Goal: Task Accomplishment & Management: Manage account settings

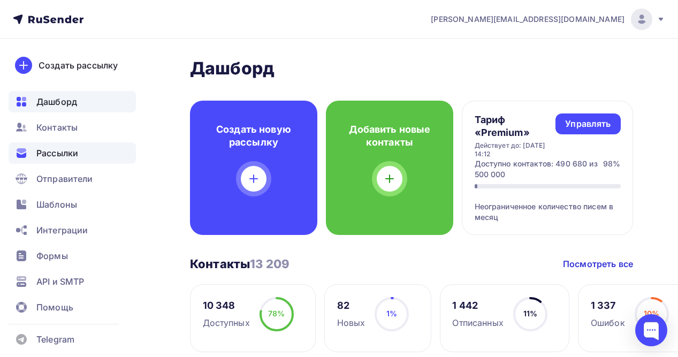
click at [51, 143] on div "Рассылки" at bounding box center [72, 152] width 127 height 21
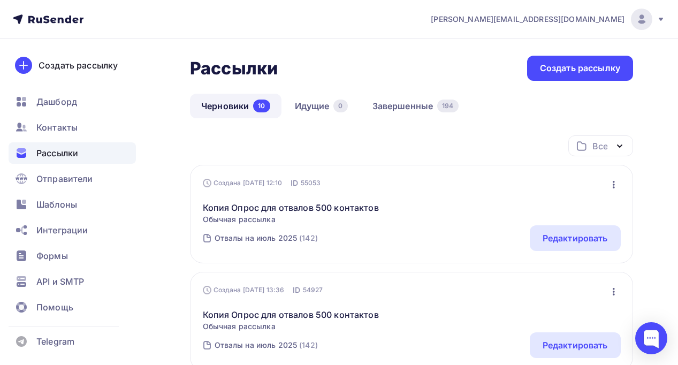
click at [616, 184] on icon "button" at bounding box center [614, 184] width 13 height 13
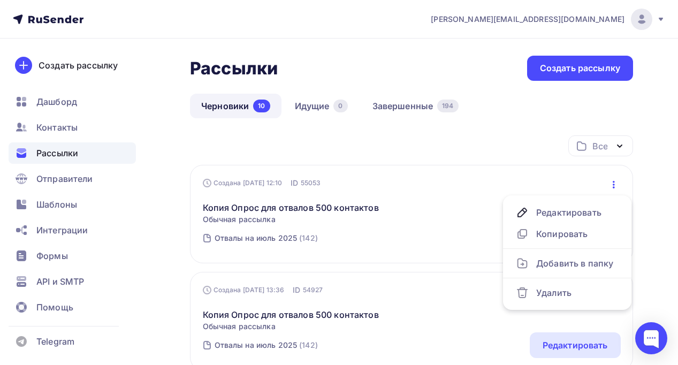
click at [616, 184] on icon "button" at bounding box center [614, 184] width 13 height 13
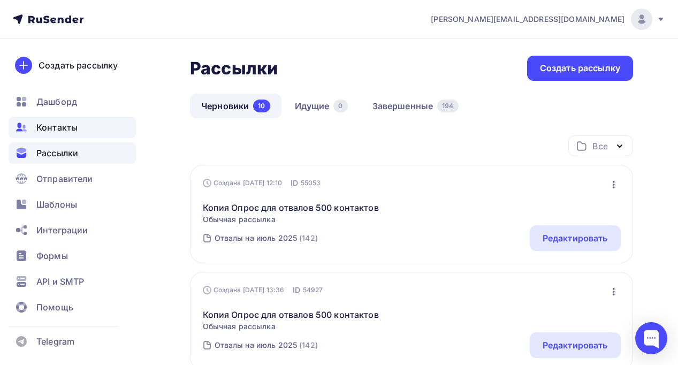
click at [56, 127] on span "Контакты" at bounding box center [56, 127] width 41 height 13
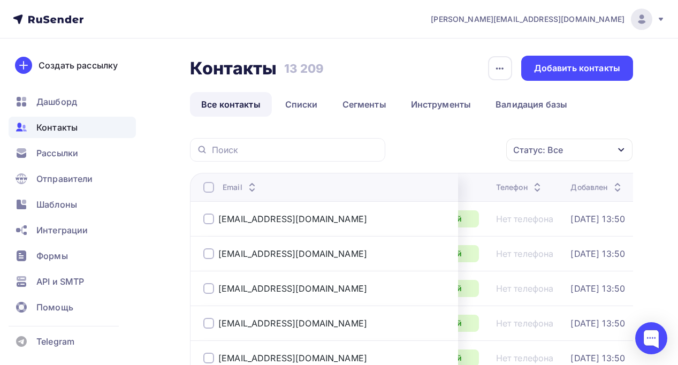
scroll to position [0, 135]
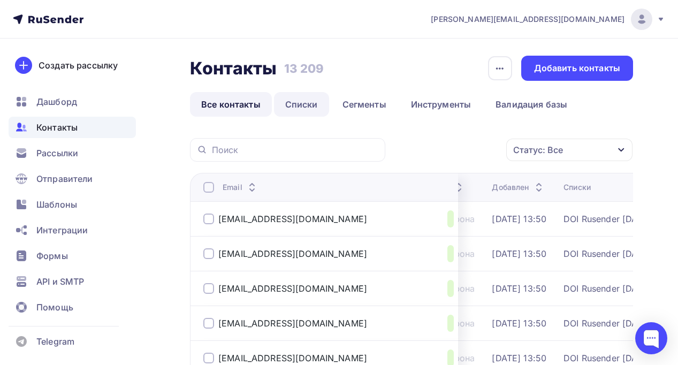
click at [294, 102] on link "Списки" at bounding box center [301, 104] width 55 height 25
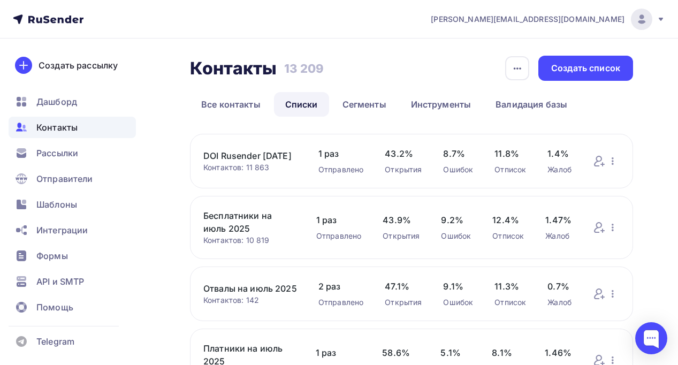
click at [215, 233] on link "Бесплатники на июль 2025" at bounding box center [249, 222] width 92 height 26
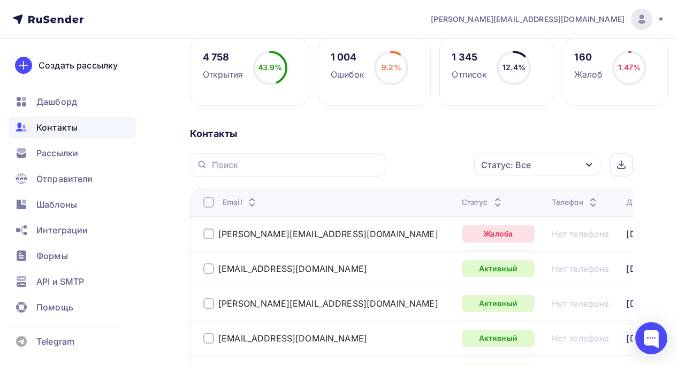
scroll to position [162, 0]
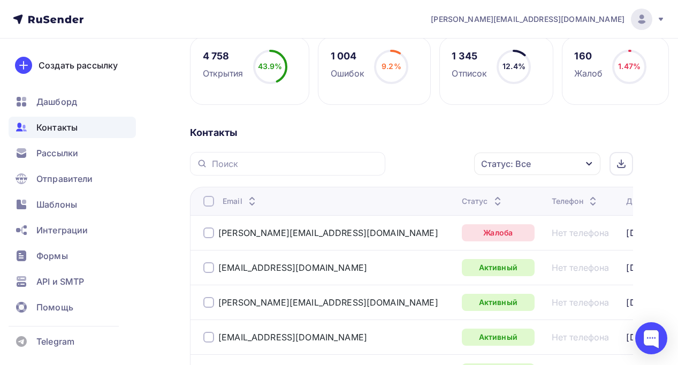
drag, startPoint x: 553, startPoint y: 232, endPoint x: 565, endPoint y: 241, distance: 15.2
click at [626, 239] on div "[DATE] 13:39" at bounding box center [653, 232] width 55 height 13
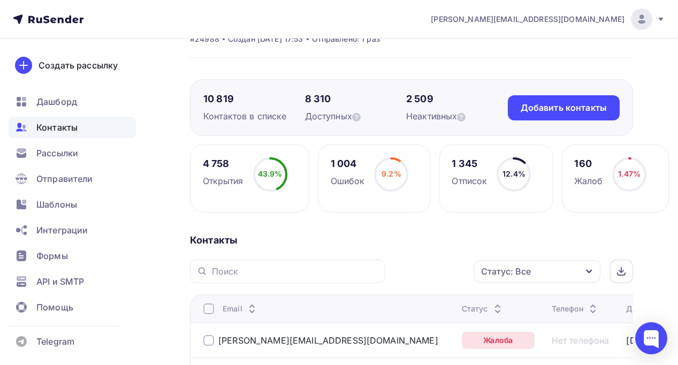
scroll to position [0, 0]
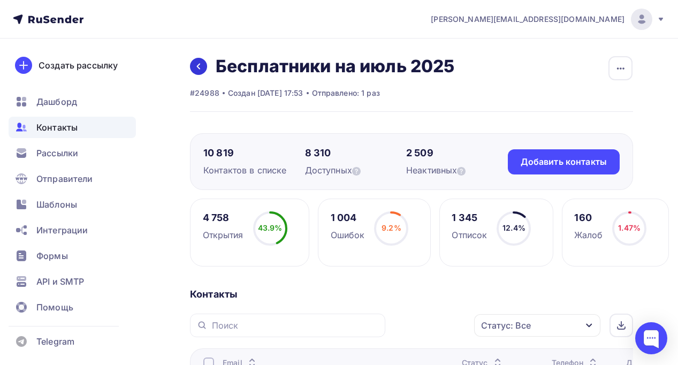
click at [199, 73] on link at bounding box center [198, 66] width 17 height 17
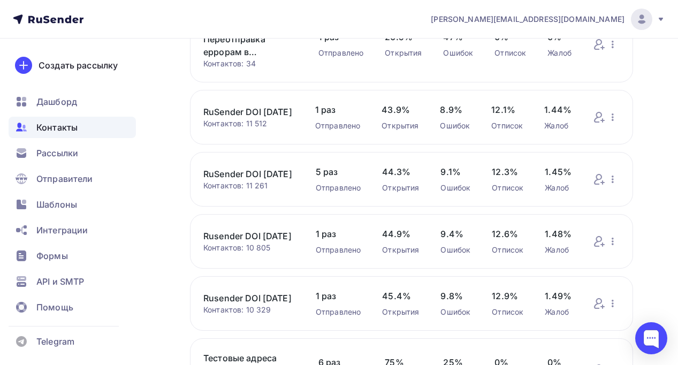
scroll to position [569, 0]
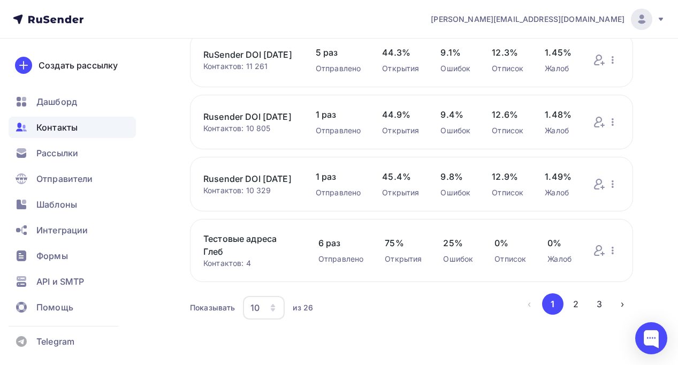
click at [222, 236] on link "Тестовые адреса Глеб" at bounding box center [250, 245] width 94 height 26
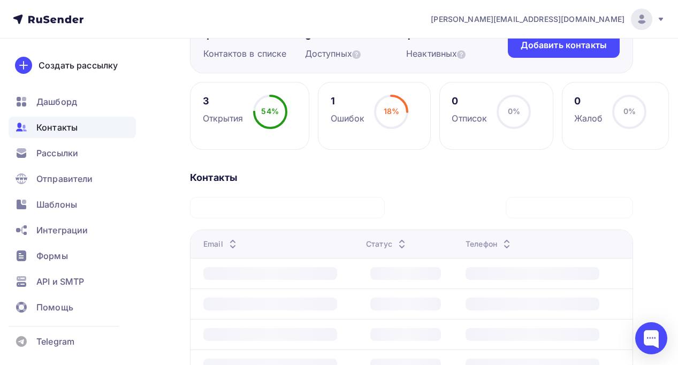
scroll to position [201, 0]
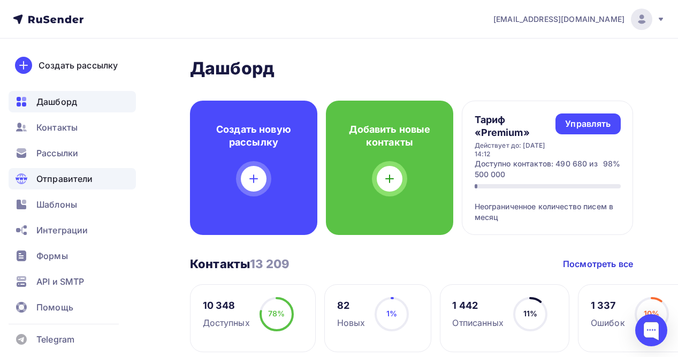
click at [64, 186] on div "Отправители" at bounding box center [72, 178] width 127 height 21
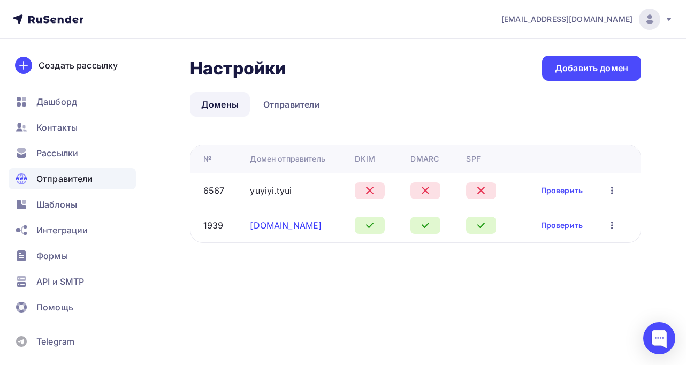
click at [270, 222] on link "rusender.ru" at bounding box center [286, 225] width 72 height 11
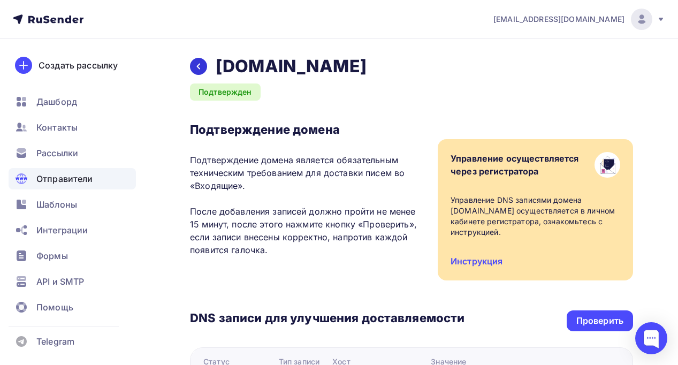
click at [202, 64] on icon at bounding box center [198, 66] width 9 height 9
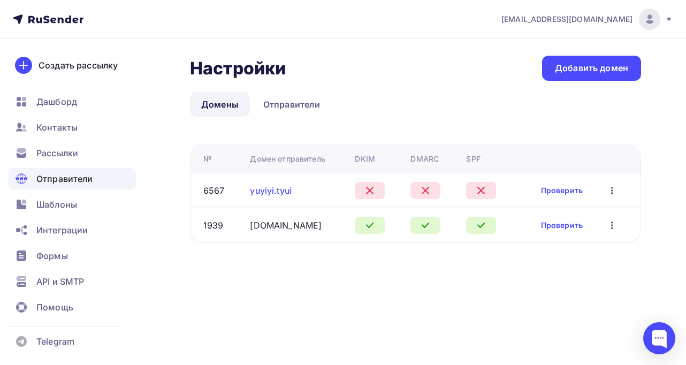
click at [265, 191] on link "yuyiyi.tyui" at bounding box center [271, 190] width 42 height 11
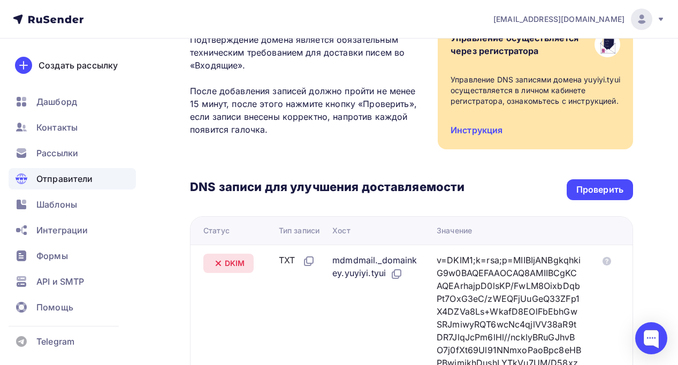
scroll to position [119, 0]
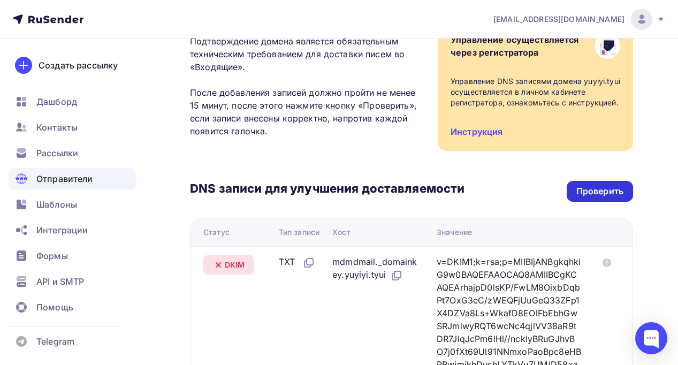
click at [579, 198] on div "Проверить" at bounding box center [600, 191] width 47 height 12
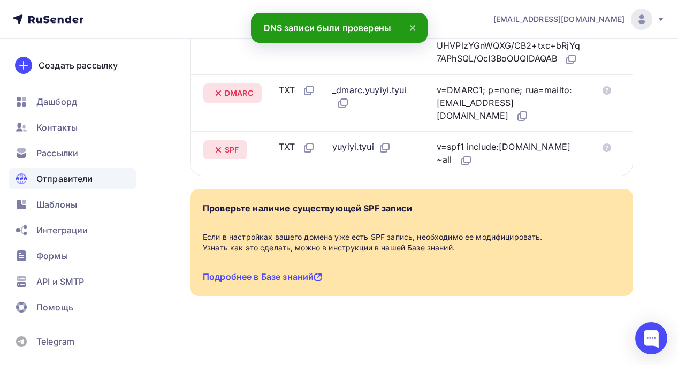
scroll to position [518, 0]
drag, startPoint x: 238, startPoint y: 157, endPoint x: 291, endPoint y: 156, distance: 53.0
click at [239, 155] on span "SPF" at bounding box center [232, 150] width 14 height 11
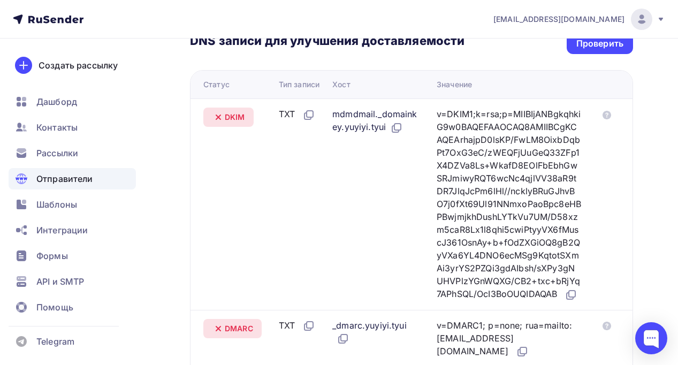
scroll to position [273, 0]
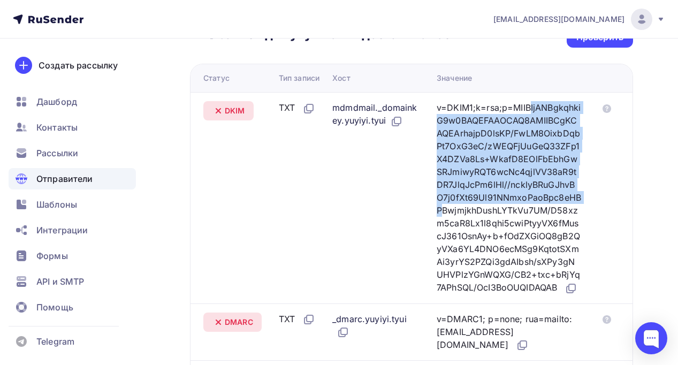
drag, startPoint x: 444, startPoint y: 117, endPoint x: 502, endPoint y: 207, distance: 106.9
click at [502, 207] on div "v=DKIM1;k=rsa;p=MIIBIjANBgkqhkiG9w0BAQEFAAOCAQ8AMIIBCgKCAQEArhajpD0lsKP/FwLM8Oi…" at bounding box center [509, 198] width 145 height 194
drag, startPoint x: 502, startPoint y: 207, endPoint x: 493, endPoint y: 269, distance: 62.2
click at [502, 208] on div "v=DKIM1;k=rsa;p=MIIBIjANBgkqhkiG9w0BAQEFAAOCAQ8AMIIBCgKCAQEArhajpD0lsKP/FwLM8Oi…" at bounding box center [509, 198] width 145 height 194
